Goal: Task Accomplishment & Management: Manage account settings

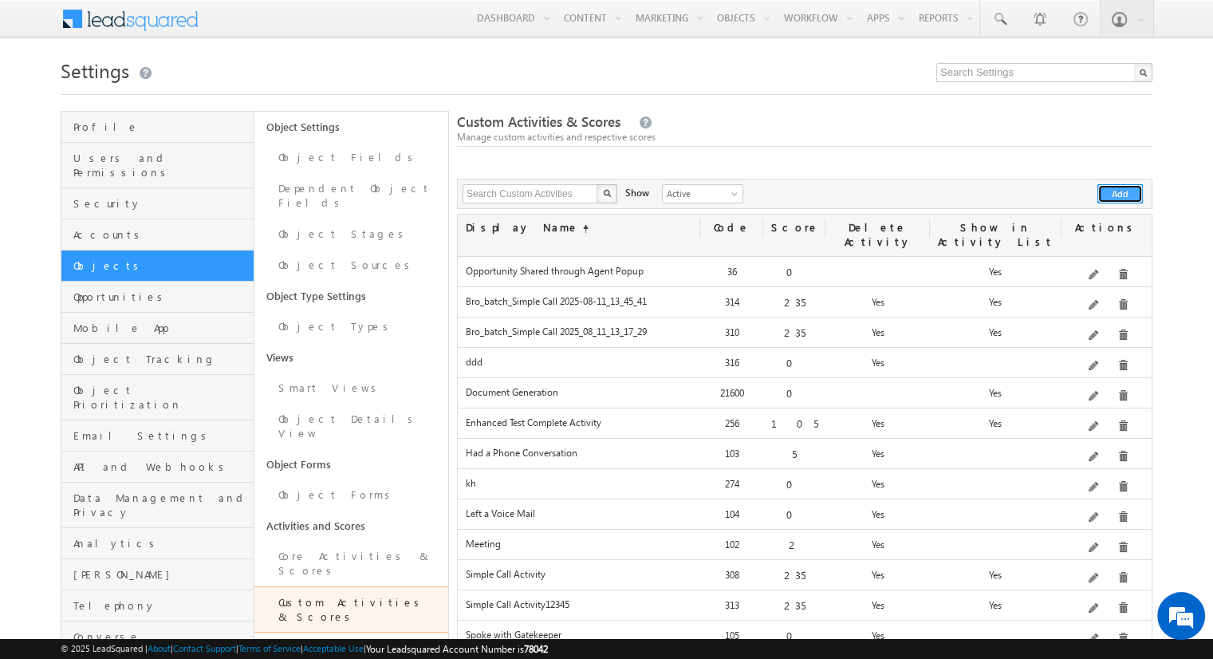
click at [1114, 192] on button "Add" at bounding box center [1120, 193] width 45 height 19
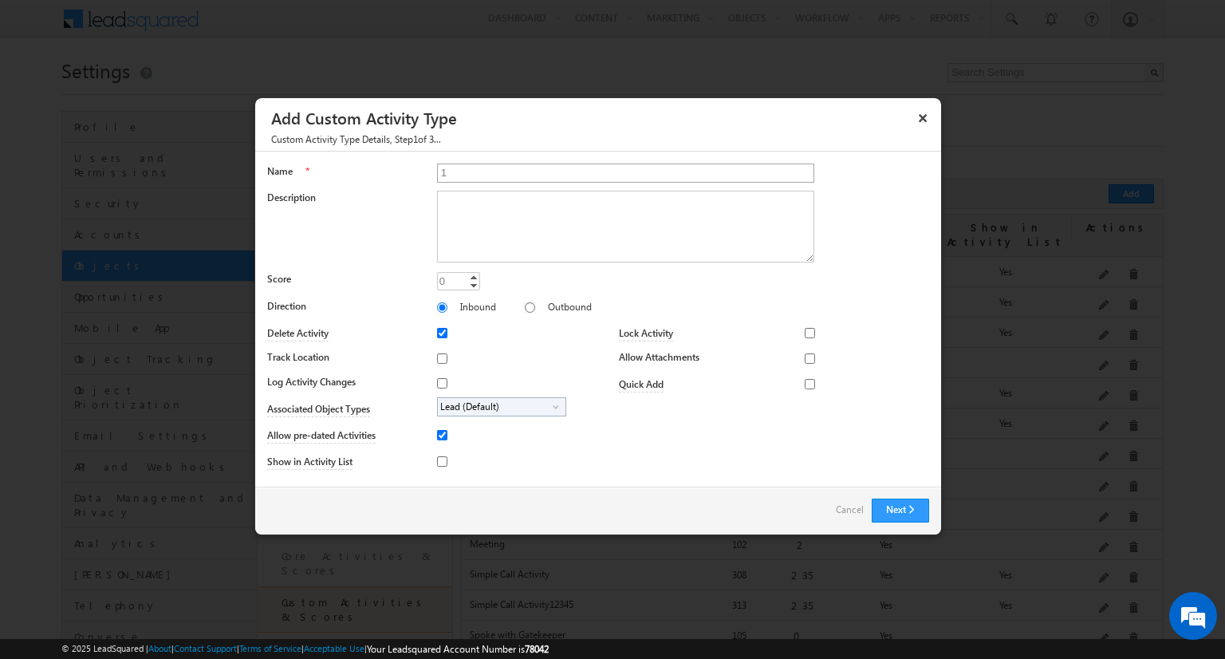
click at [584, 173] on input "1" at bounding box center [625, 173] width 377 height 19
click at [584, 173] on input "1234567890" at bounding box center [625, 173] width 377 height 19
type input "1234567890123456789012345678901234567890123456789012345678901234567890123456789…"
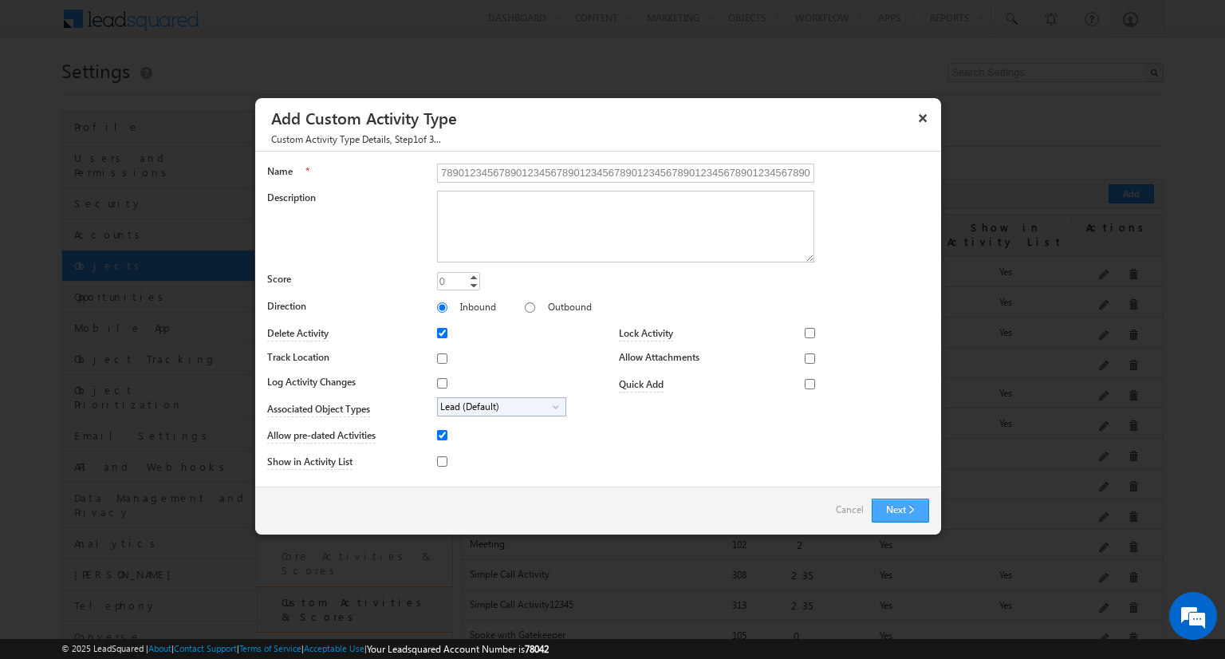
scroll to position [0, 0]
click at [900, 518] on button "Next" at bounding box center [900, 511] width 57 height 24
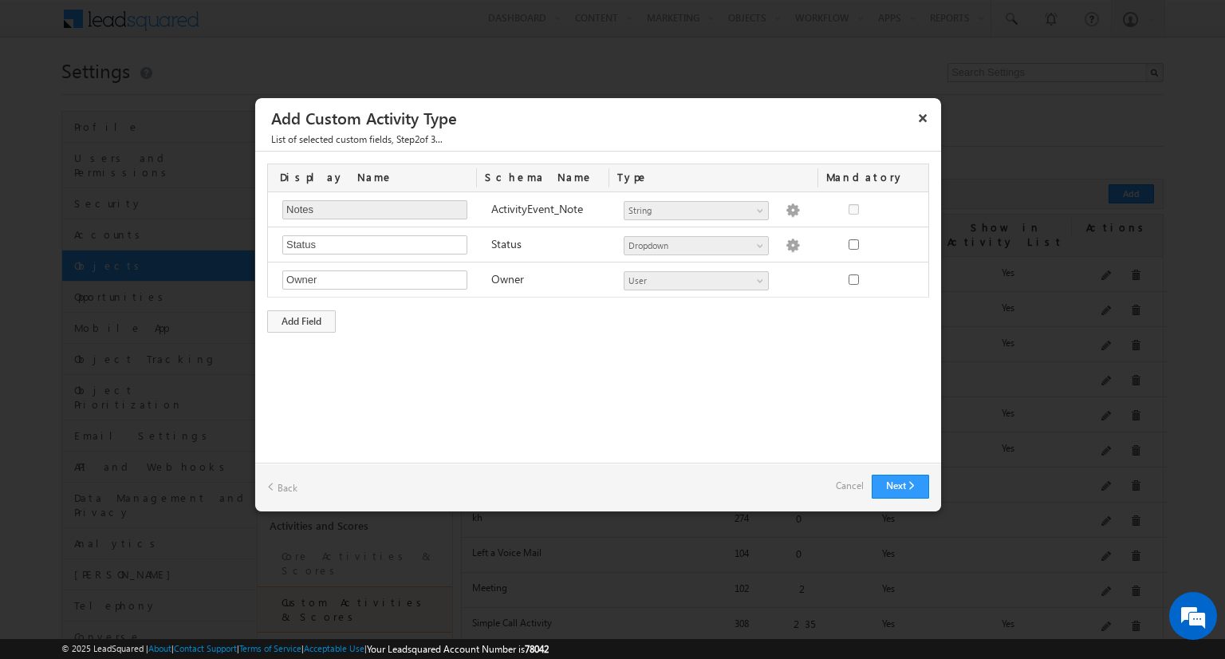
click at [286, 485] on link "Back" at bounding box center [282, 487] width 30 height 25
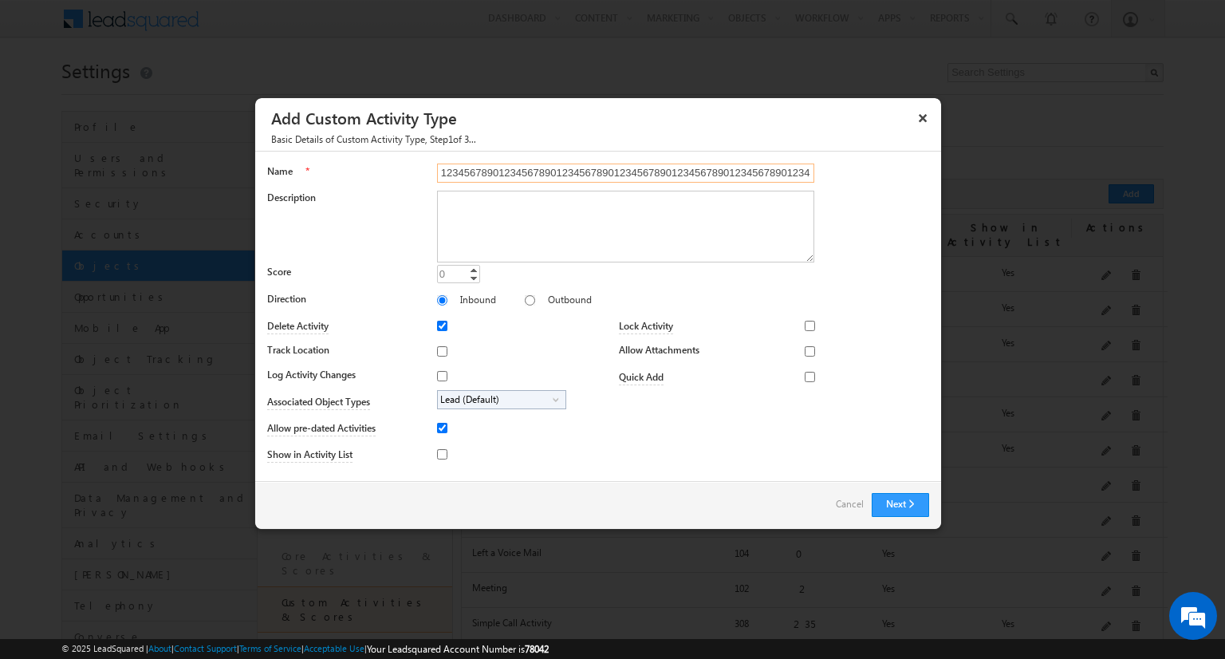
click at [613, 173] on input "1234567890123456789012345678901234567890123456789012345678901234567890123456789…" at bounding box center [625, 173] width 377 height 19
click at [806, 171] on input "1234567890123456789012345678901234567890123456789012345678901234567890123456789…" at bounding box center [625, 173] width 377 height 19
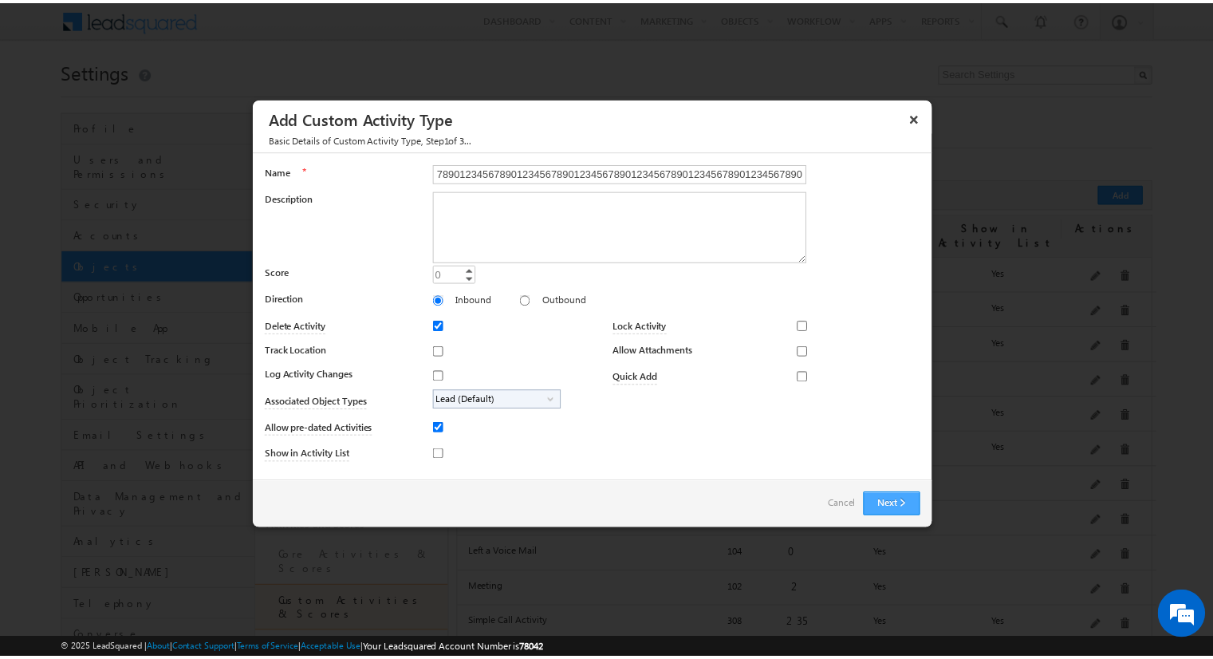
scroll to position [0, 0]
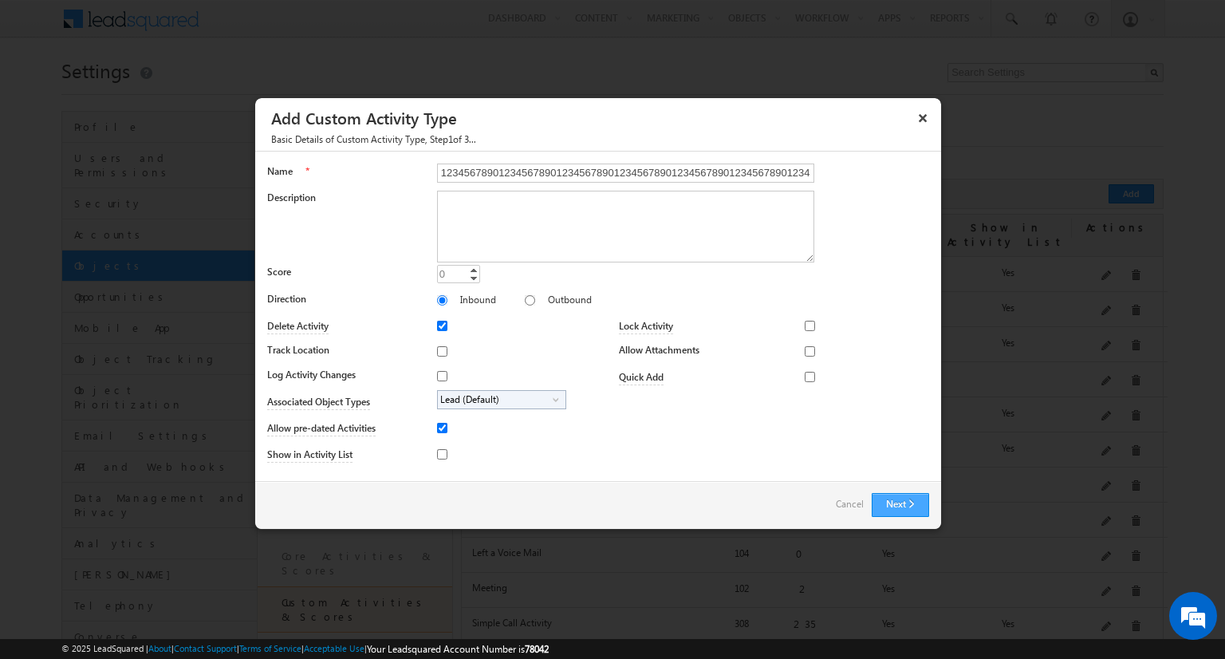
click at [905, 506] on button "Next" at bounding box center [900, 505] width 57 height 24
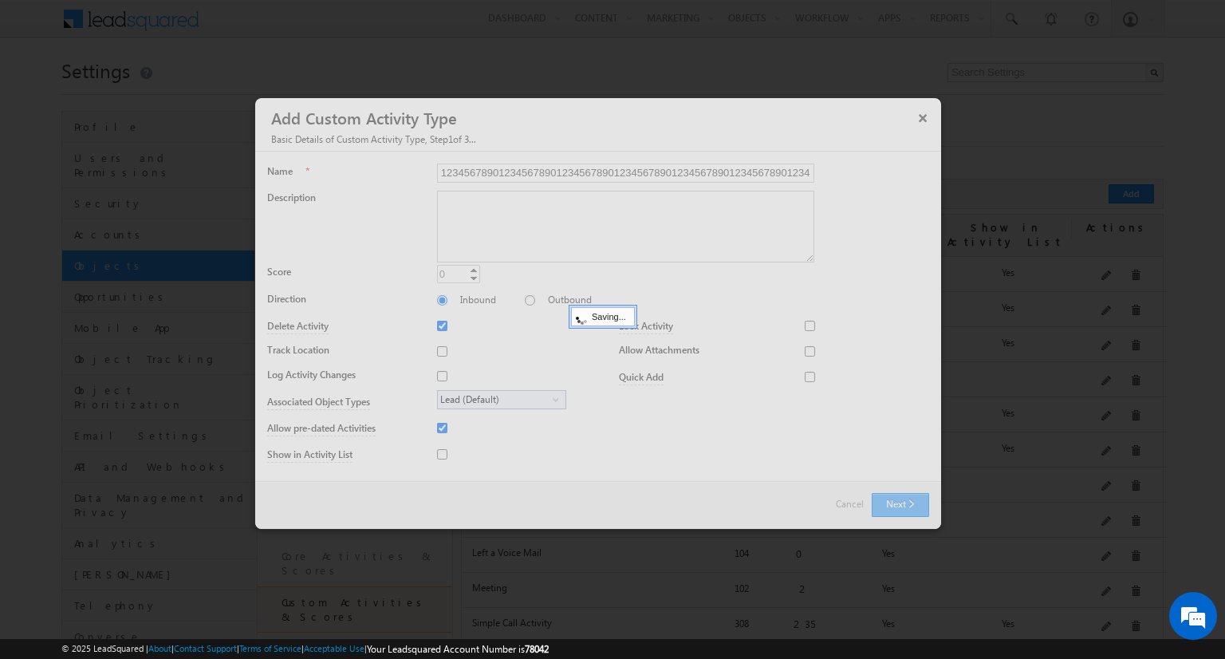
click at [905, 506] on div at bounding box center [598, 313] width 686 height 431
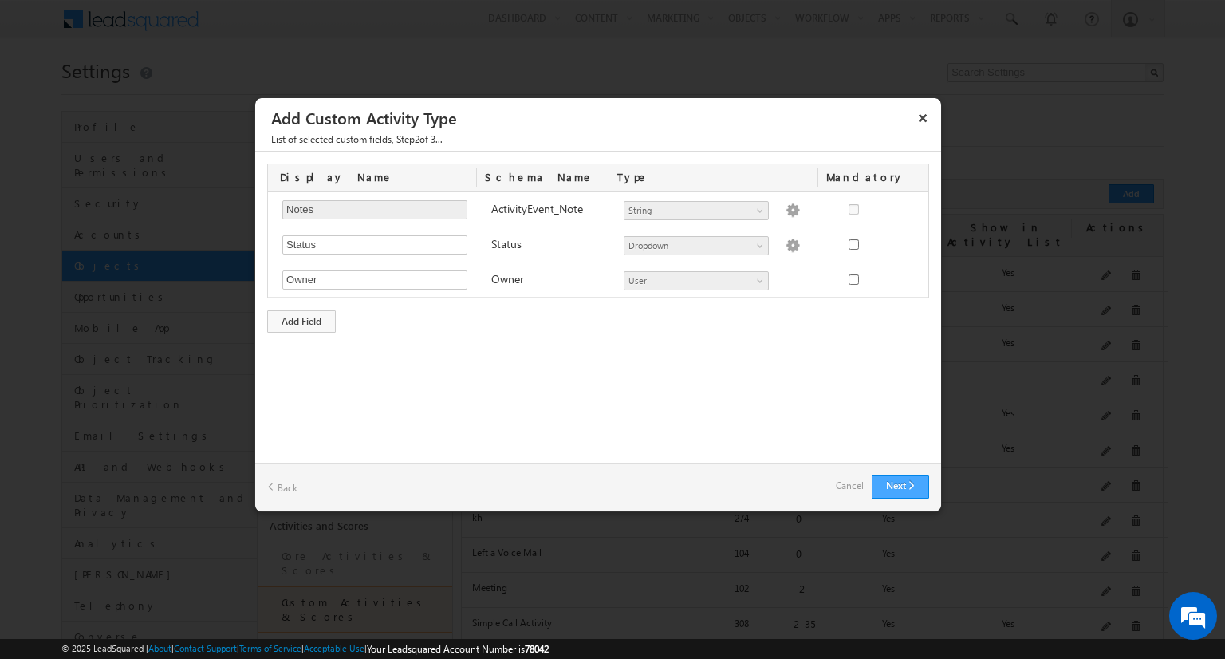
click at [892, 496] on button "Next" at bounding box center [900, 487] width 57 height 24
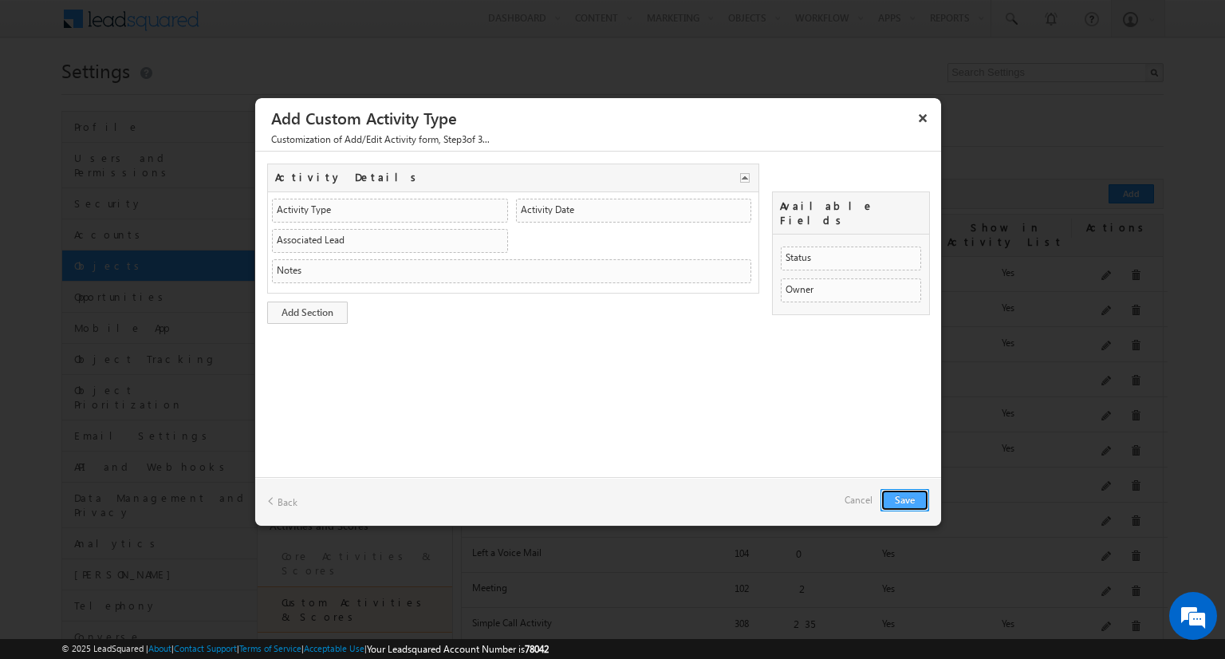
click at [895, 491] on button "Save" at bounding box center [905, 500] width 49 height 22
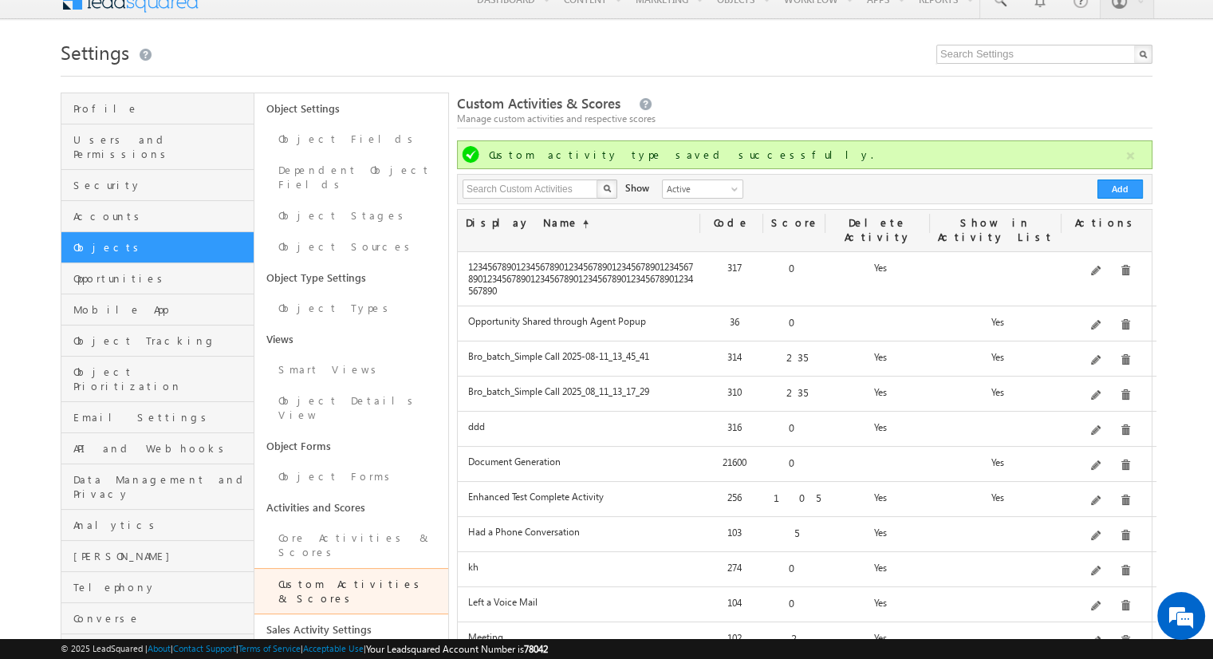
scroll to position [19, 0]
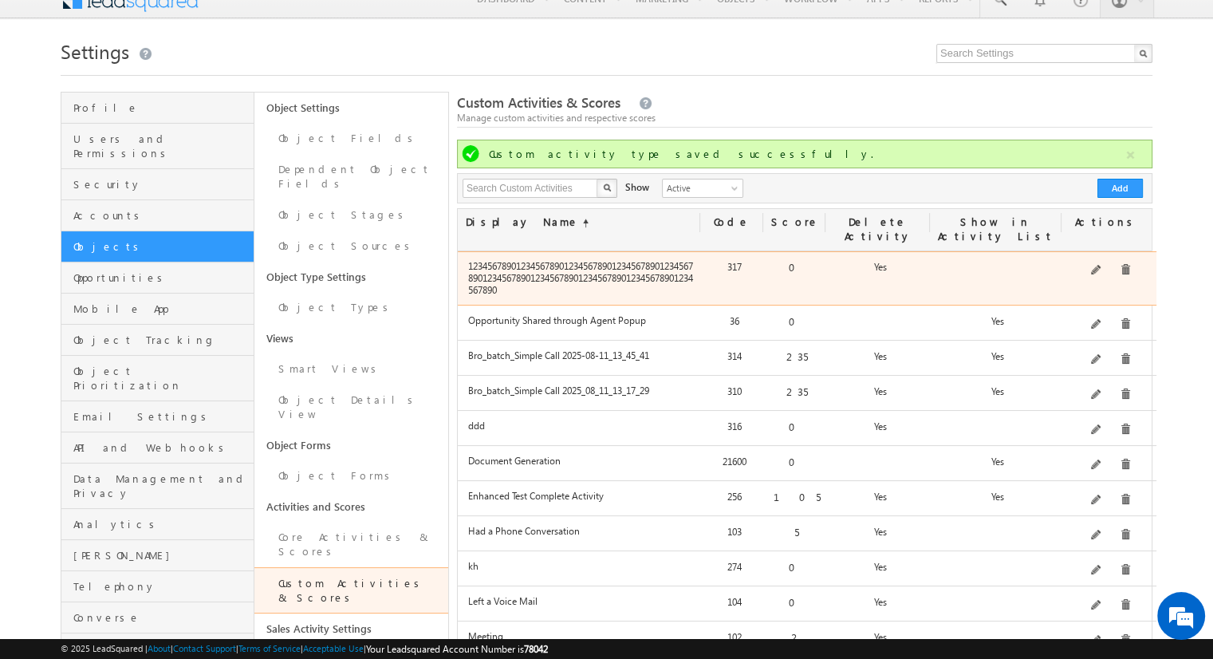
drag, startPoint x: 542, startPoint y: 280, endPoint x: 462, endPoint y: 248, distance: 86.7
click at [462, 259] on div "1234567890123456789012345678901234567890123456789012345678901234567890123456789…" at bounding box center [581, 279] width 243 height 41
copy label "1234567890123456789012345678901234567890123456789012345678901234567890123456789…"
